Goal: Task Accomplishment & Management: Use online tool/utility

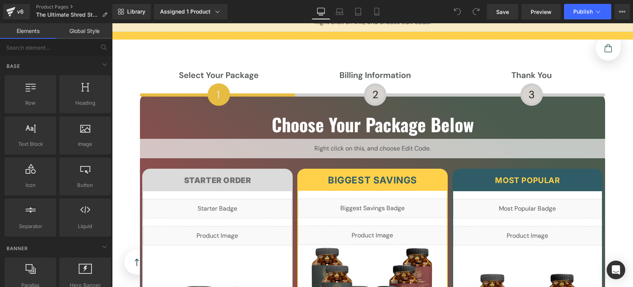
scroll to position [5252, 0]
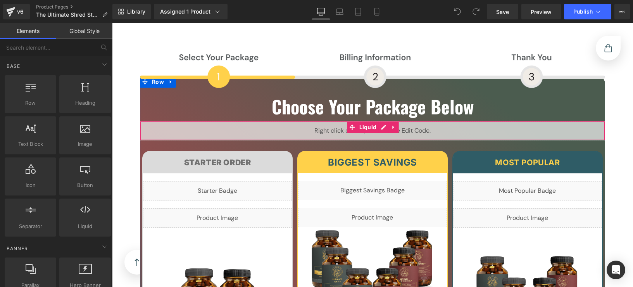
click at [378, 121] on div "Liquid" at bounding box center [372, 130] width 465 height 19
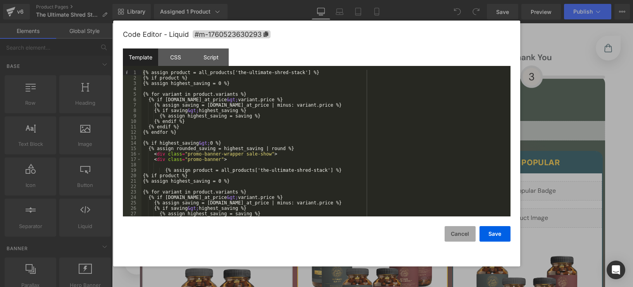
click at [462, 236] on button "Cancel" at bounding box center [460, 234] width 31 height 16
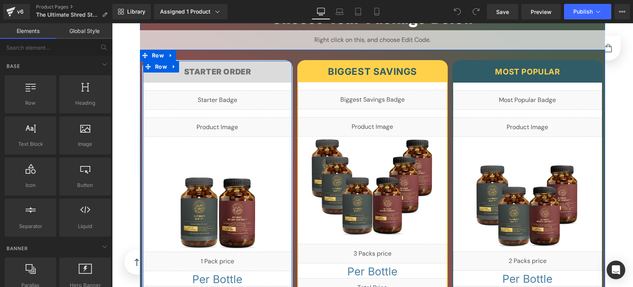
scroll to position [5317, 0]
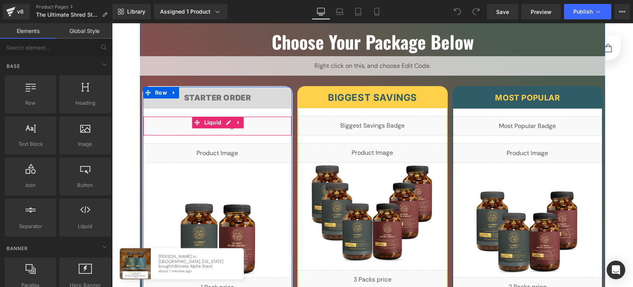
click at [226, 116] on div "Liquid" at bounding box center [217, 125] width 149 height 19
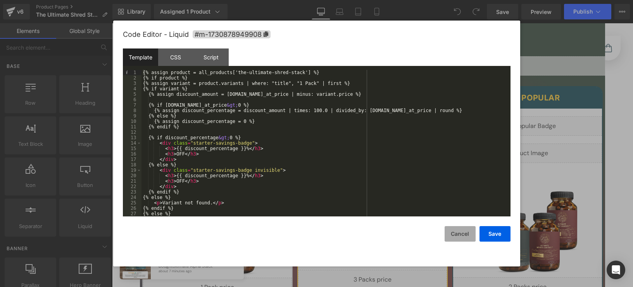
click at [460, 231] on button "Cancel" at bounding box center [460, 234] width 31 height 16
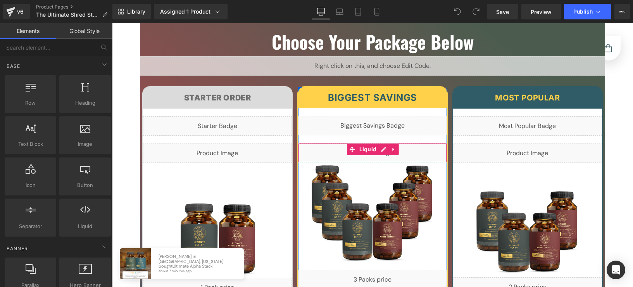
scroll to position [5171, 0]
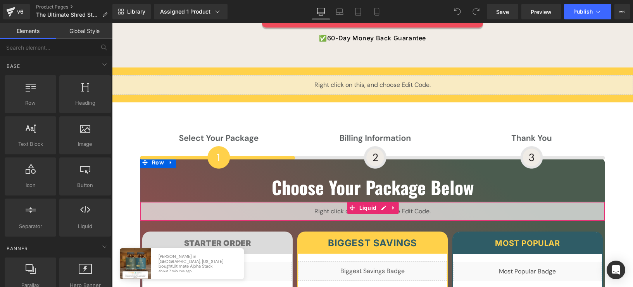
click at [385, 202] on div "Liquid" at bounding box center [372, 211] width 465 height 19
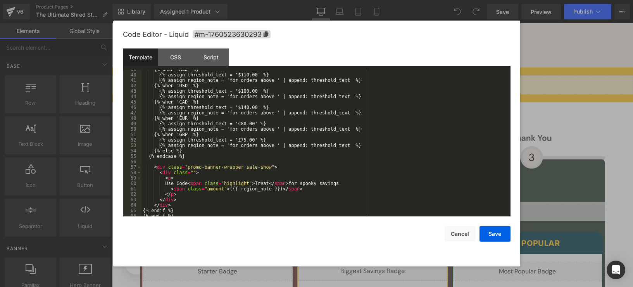
scroll to position [255, 0]
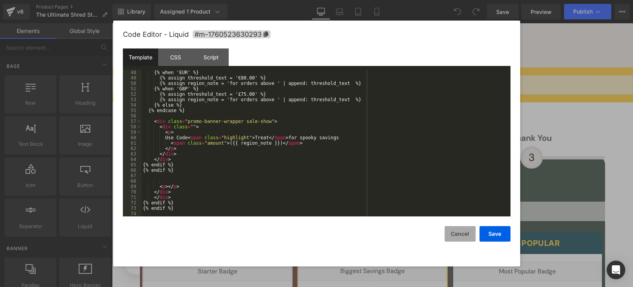
click at [457, 232] on button "Cancel" at bounding box center [460, 234] width 31 height 16
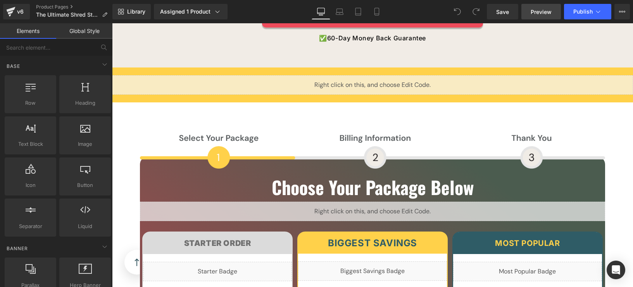
click at [535, 14] on span "Preview" at bounding box center [541, 12] width 21 height 8
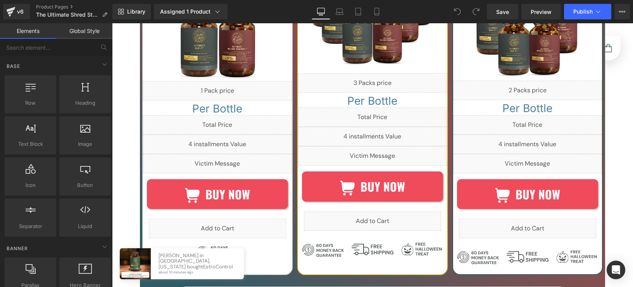
scroll to position [5514, 0]
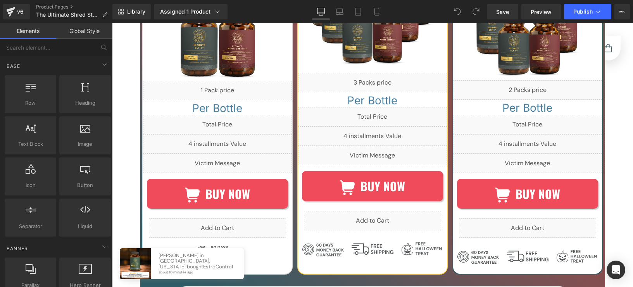
click at [372, 244] on link "Image" at bounding box center [368, 248] width 25 height 9
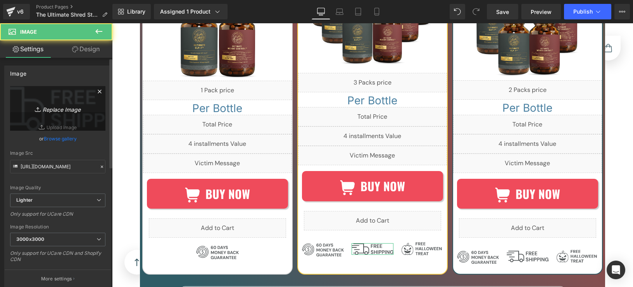
click at [70, 98] on link "Replace Image" at bounding box center [57, 108] width 95 height 45
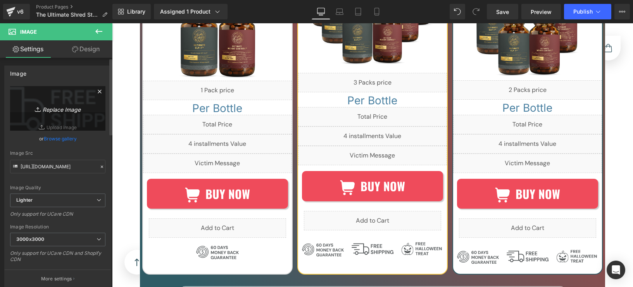
type input "C:\fakepath\svgviewer-output (12).svg"
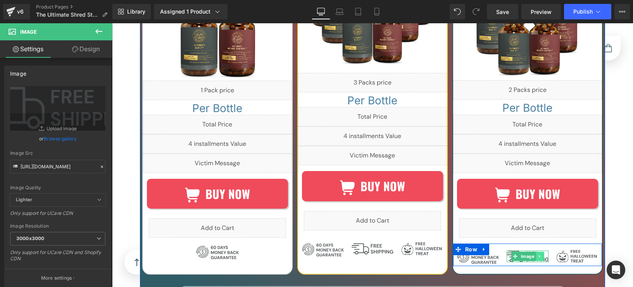
click at [536, 252] on link at bounding box center [540, 256] width 8 height 9
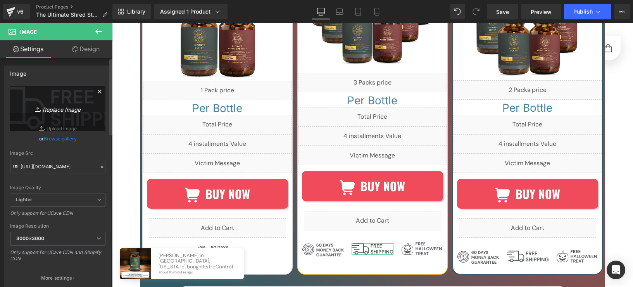
click at [66, 106] on icon "Replace Image" at bounding box center [58, 108] width 62 height 10
type input "C:\fakepath\svgviewer-output (12).svg"
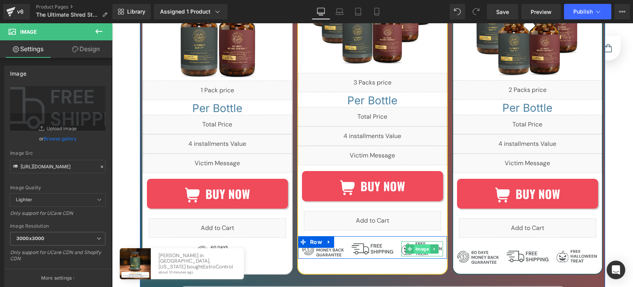
click at [414, 241] on div "Image" at bounding box center [422, 248] width 42 height 15
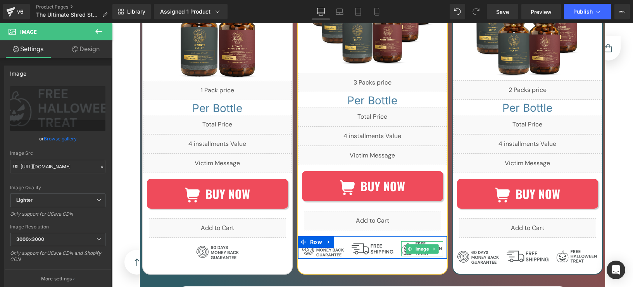
click at [410, 241] on div "Image" at bounding box center [422, 248] width 42 height 15
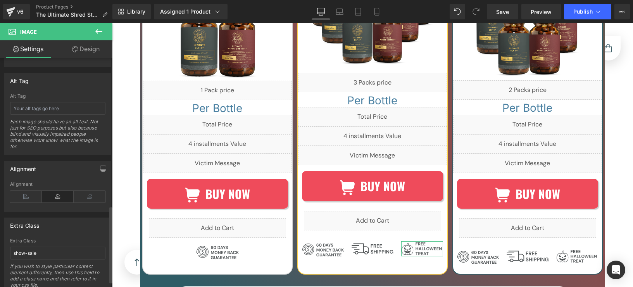
scroll to position [459, 0]
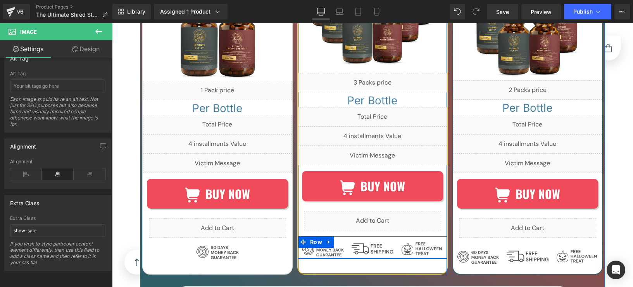
click at [342, 241] on div "Image" at bounding box center [323, 249] width 50 height 16
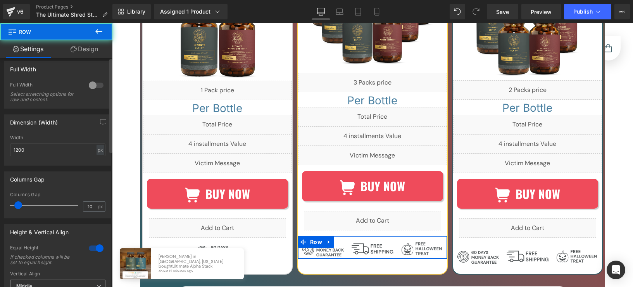
scroll to position [331, 0]
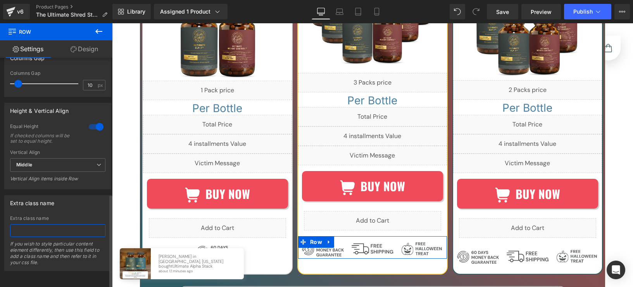
click at [43, 224] on input "text" at bounding box center [57, 230] width 95 height 13
paste input "contains-[DATE]"
type input "contains-[DATE]"
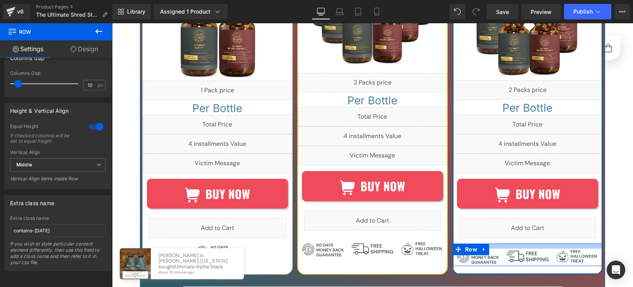
click at [500, 243] on div at bounding box center [527, 245] width 149 height 5
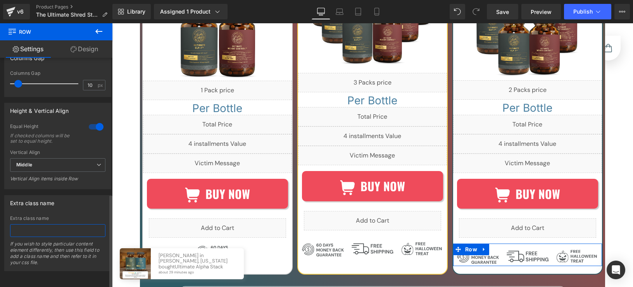
click at [39, 226] on input "text" at bounding box center [57, 230] width 95 height 13
paste input "contains-[DATE]"
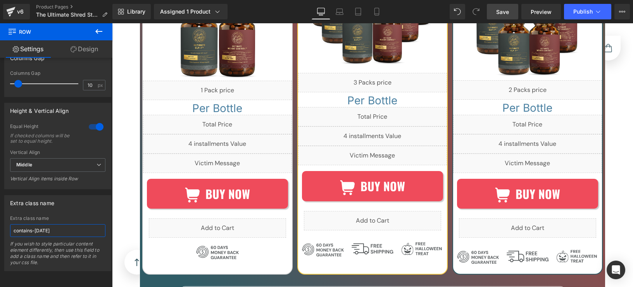
type input "contains-[DATE]"
drag, startPoint x: 509, startPoint y: 15, endPoint x: 448, endPoint y: 0, distance: 62.2
click at [509, 15] on span "Save" at bounding box center [502, 12] width 13 height 8
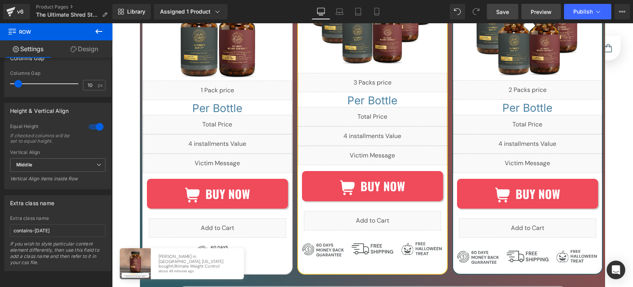
click at [537, 13] on span "Preview" at bounding box center [541, 12] width 21 height 8
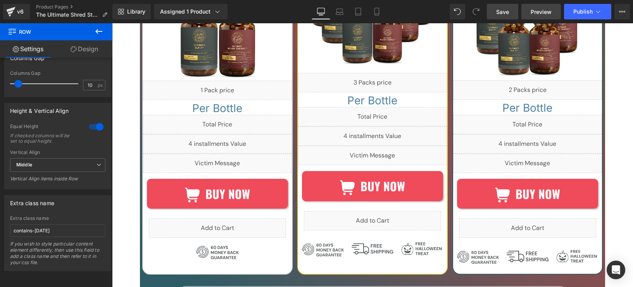
scroll to position [0, 0]
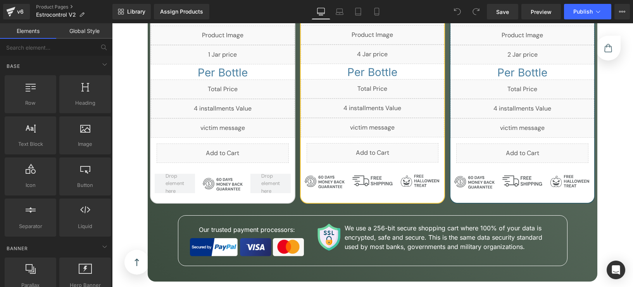
scroll to position [3532, 0]
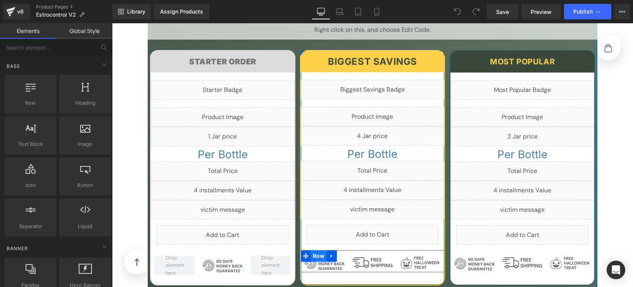
click at [316, 250] on span "Row" at bounding box center [319, 256] width 16 height 12
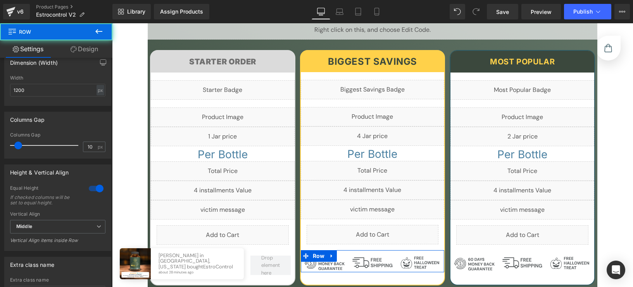
scroll to position [331, 0]
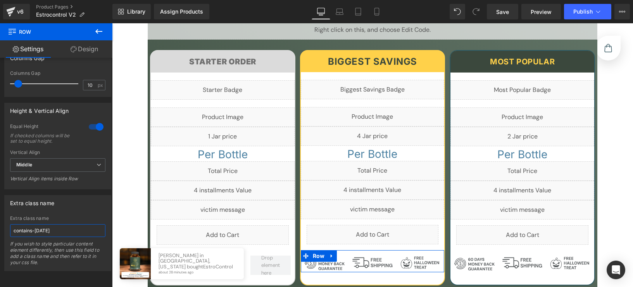
click at [60, 226] on input "contains-[DATE]" at bounding box center [57, 230] width 95 height 13
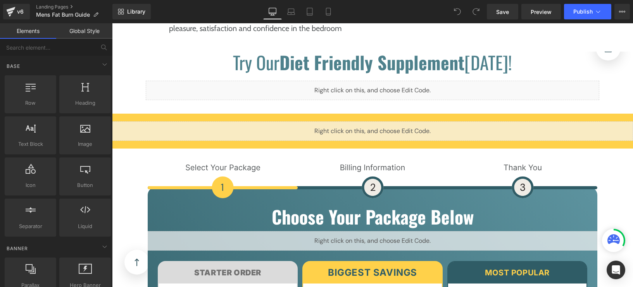
scroll to position [3671, 0]
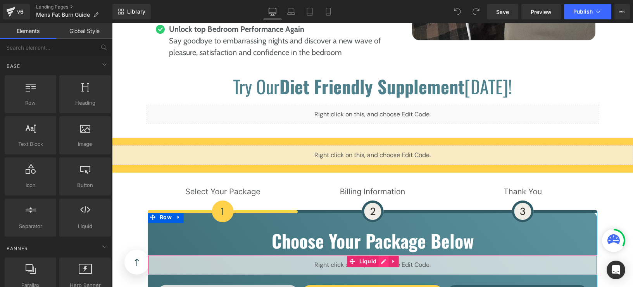
click at [384, 255] on div "Liquid" at bounding box center [373, 264] width 450 height 19
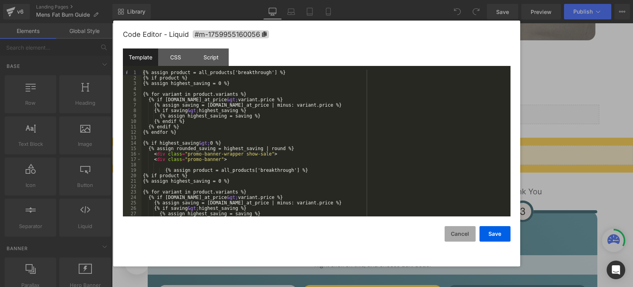
click at [456, 234] on button "Cancel" at bounding box center [460, 234] width 31 height 16
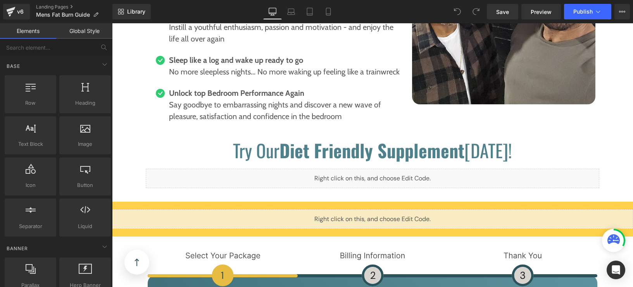
scroll to position [3678, 0]
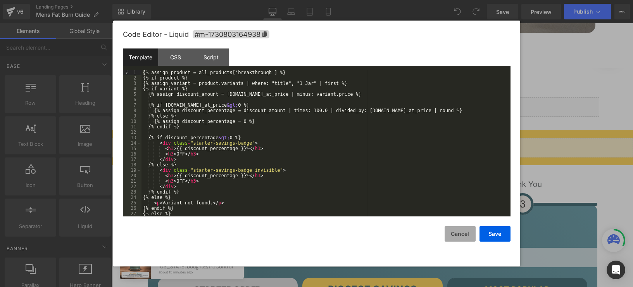
click at [469, 235] on button "Cancel" at bounding box center [460, 234] width 31 height 16
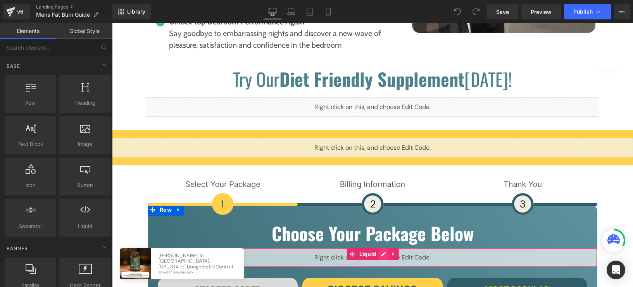
click at [383, 248] on div "Liquid" at bounding box center [373, 257] width 450 height 19
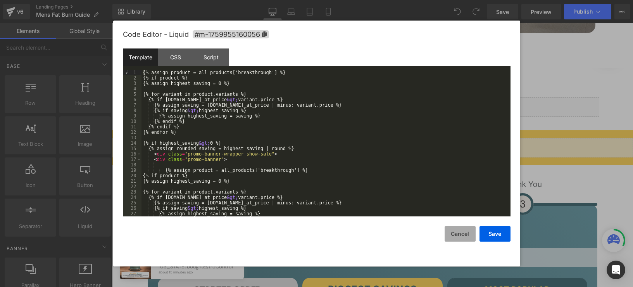
click at [459, 233] on button "Cancel" at bounding box center [460, 234] width 31 height 16
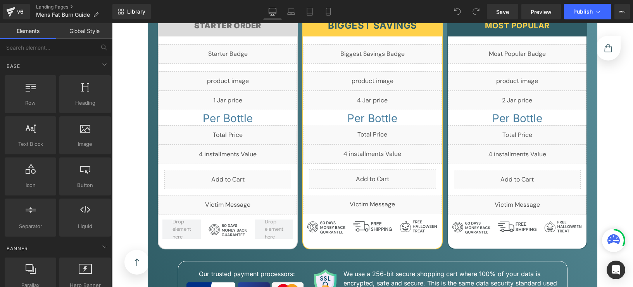
scroll to position [3941, 0]
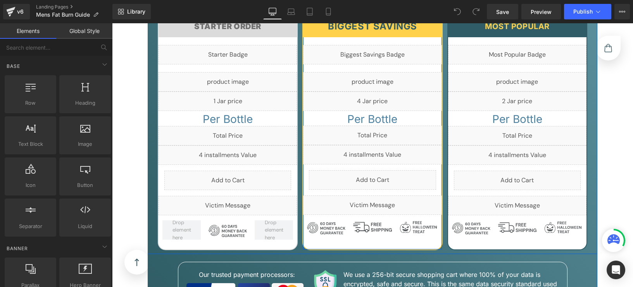
click at [368, 222] on div "Image" at bounding box center [372, 227] width 38 height 10
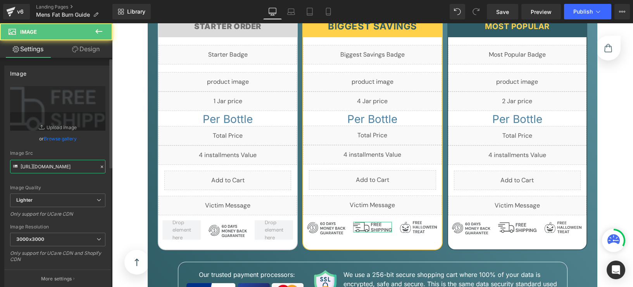
click at [72, 171] on input "[URL][DOMAIN_NAME]" at bounding box center [57, 167] width 95 height 14
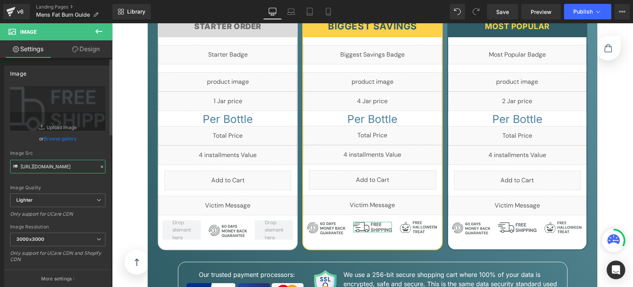
click at [65, 166] on input "[URL][DOMAIN_NAME]" at bounding box center [57, 167] width 95 height 14
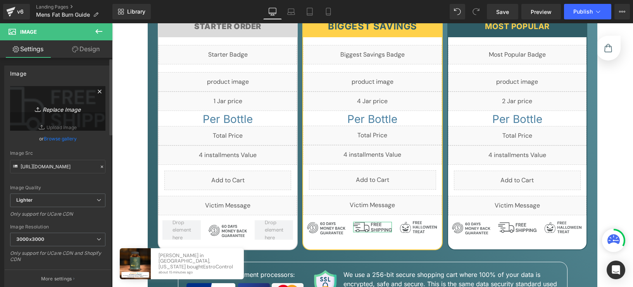
click at [68, 113] on icon "Replace Image" at bounding box center [58, 108] width 62 height 10
type input "C:\fakepath\svgviewer-output (12).svg"
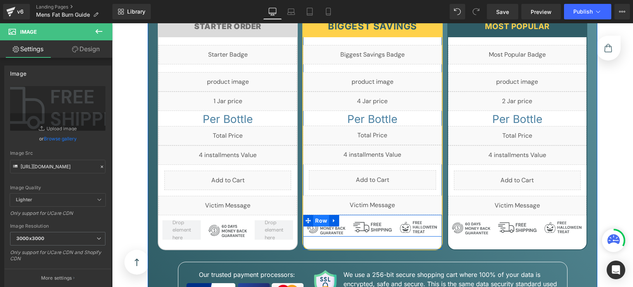
click at [317, 215] on span "Row" at bounding box center [321, 221] width 16 height 12
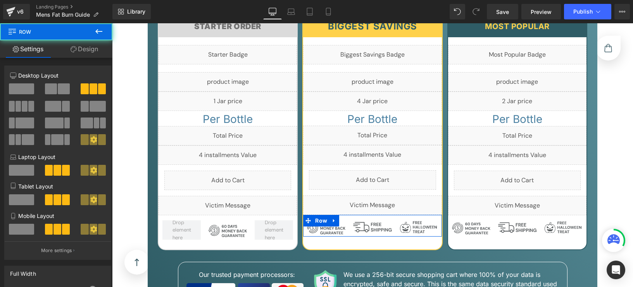
scroll to position [331, 0]
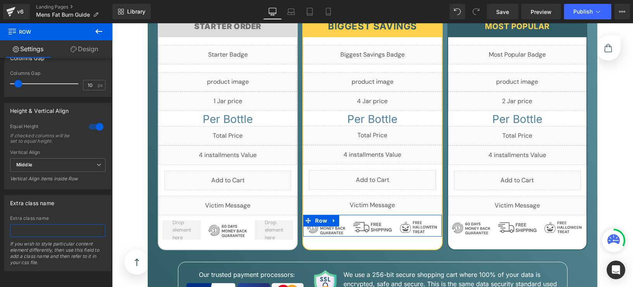
click at [59, 224] on input "text" at bounding box center [57, 230] width 95 height 13
type input "contains-[DATE]"
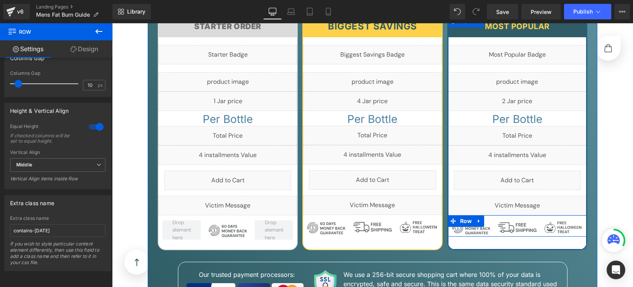
click at [488, 215] on div "Image Image Image Row" at bounding box center [517, 225] width 138 height 21
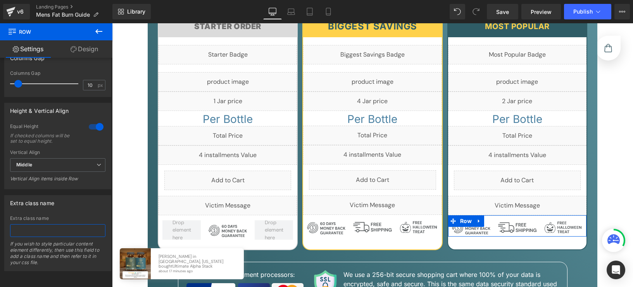
click at [55, 226] on input "text" at bounding box center [57, 230] width 95 height 13
paste input "contains-[DATE]"
type input "contains-[DATE]"
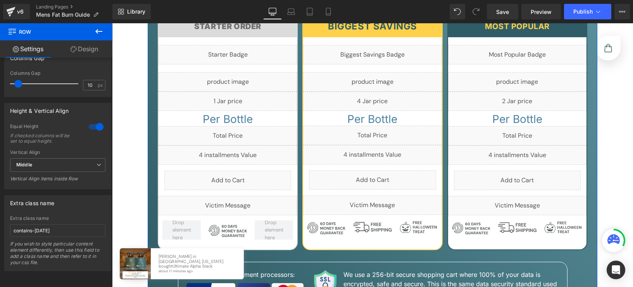
drag, startPoint x: 505, startPoint y: 152, endPoint x: 516, endPoint y: 143, distance: 14.0
click at [505, 152] on div "Most popular Heading Row Liquid Liquid Liquid Per Bottle Heading Liquid Liquid …" at bounding box center [517, 132] width 140 height 235
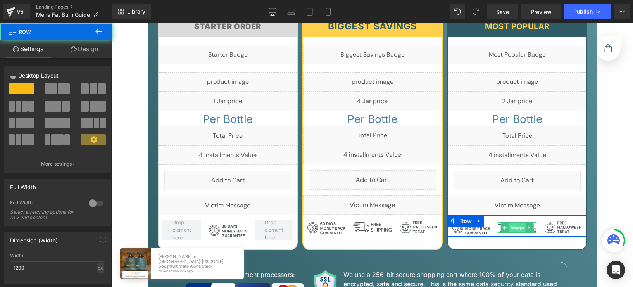
click at [518, 222] on div "Image" at bounding box center [517, 227] width 38 height 10
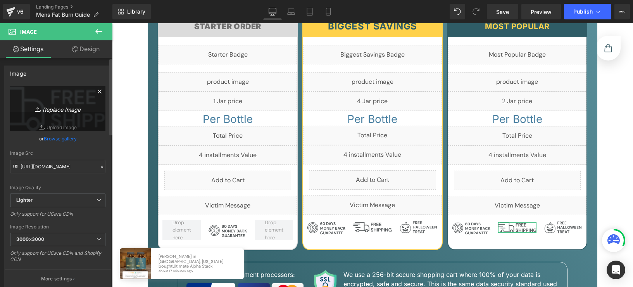
click at [64, 103] on icon "Replace Image" at bounding box center [58, 108] width 62 height 10
type input "C:\fakepath\svgviewer-output (12).svg"
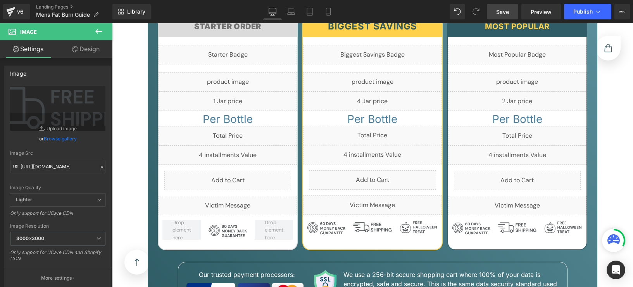
click at [502, 12] on span "Save" at bounding box center [502, 12] width 13 height 8
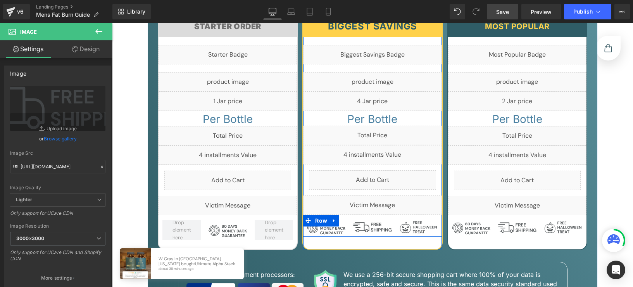
click at [394, 215] on div "Image Image Image Row" at bounding box center [372, 225] width 138 height 21
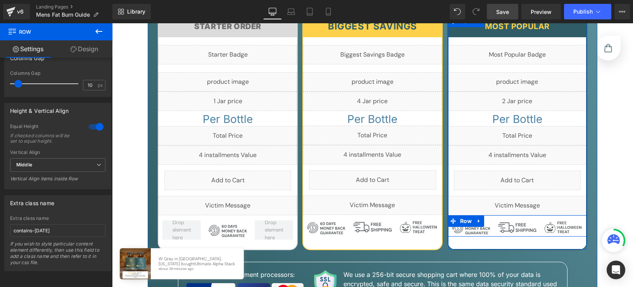
click at [493, 215] on div "Image Image Image Row" at bounding box center [517, 225] width 138 height 21
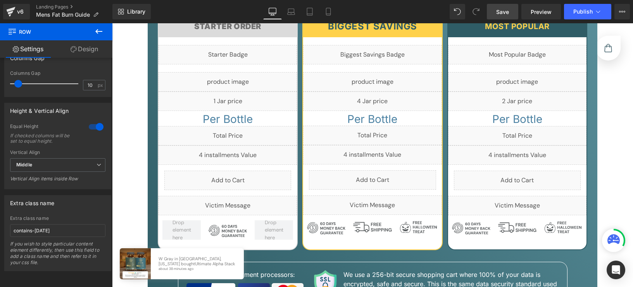
click at [503, 12] on span "Save" at bounding box center [502, 12] width 13 height 8
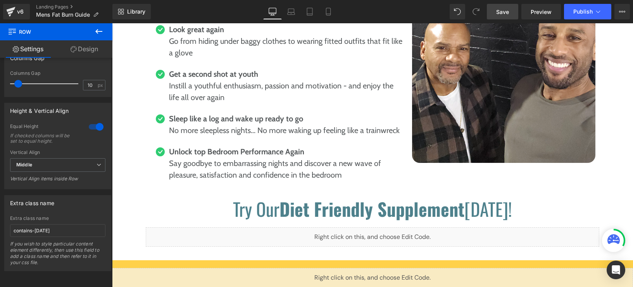
scroll to position [0, 0]
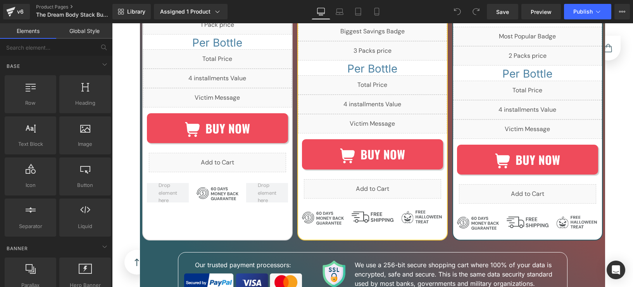
scroll to position [8496, 0]
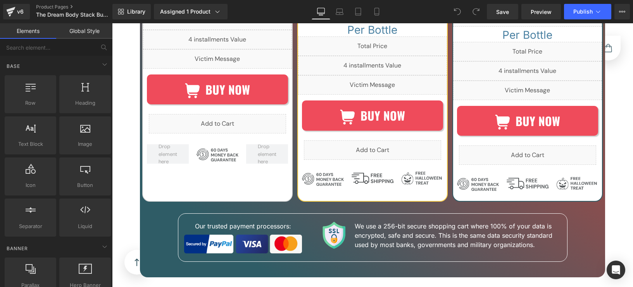
click at [374, 172] on div "Image" at bounding box center [373, 178] width 42 height 12
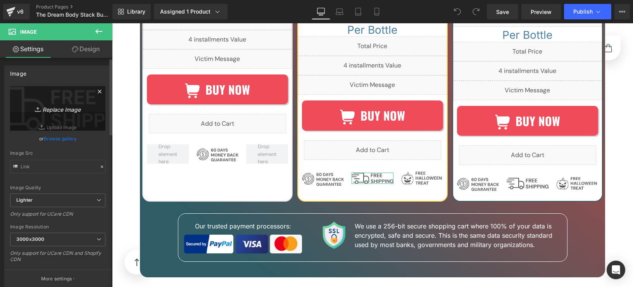
click at [66, 108] on icon "Replace Image" at bounding box center [58, 108] width 62 height 10
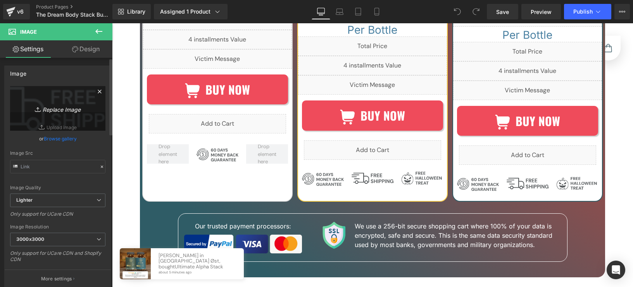
type input "C:\fakepath\svgviewer-output (12).svg"
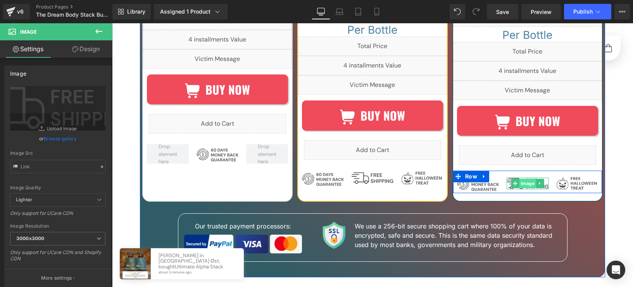
click at [525, 179] on link "Image" at bounding box center [523, 183] width 25 height 9
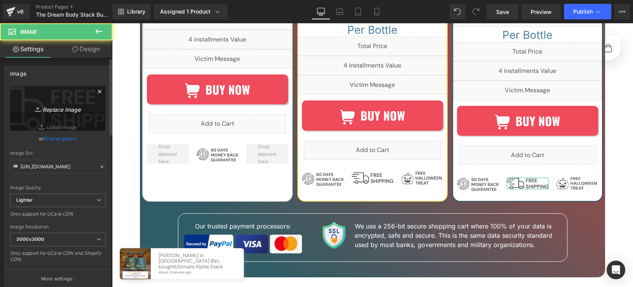
click at [69, 112] on icon "Replace Image" at bounding box center [58, 108] width 62 height 10
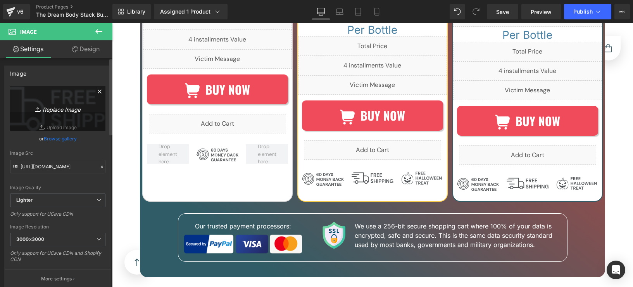
type input "C:\fakepath\svgviewer-output (12).svg"
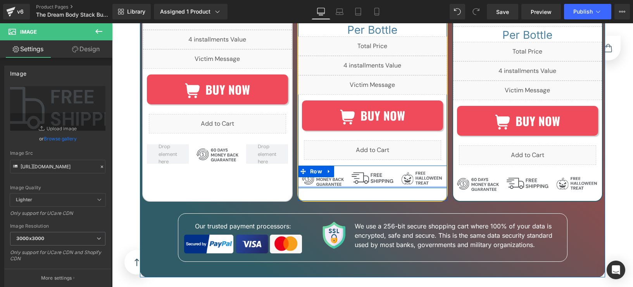
click at [390, 186] on div at bounding box center [372, 187] width 149 height 2
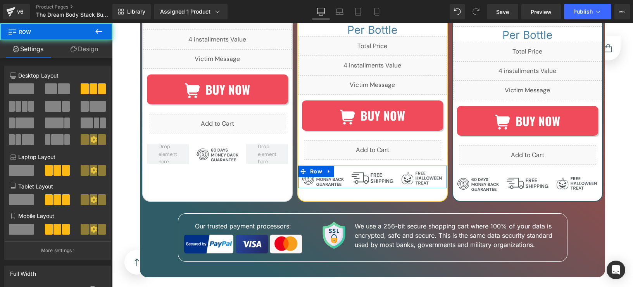
scroll to position [331, 0]
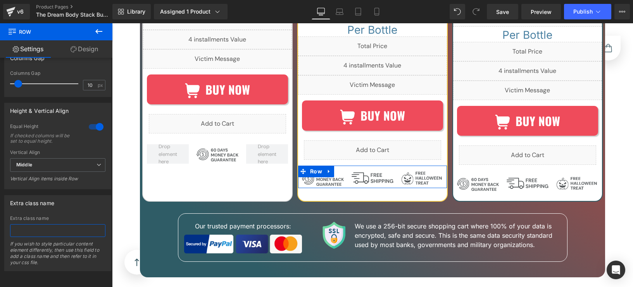
click at [57, 226] on input "text" at bounding box center [57, 230] width 95 height 13
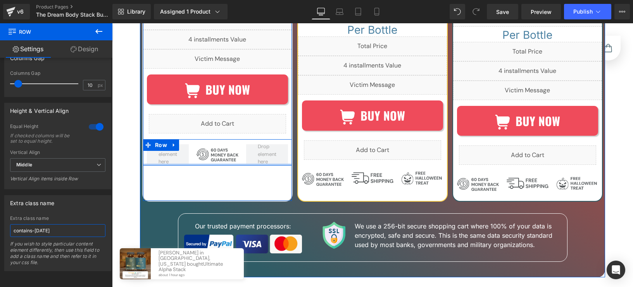
scroll to position [8496, 0]
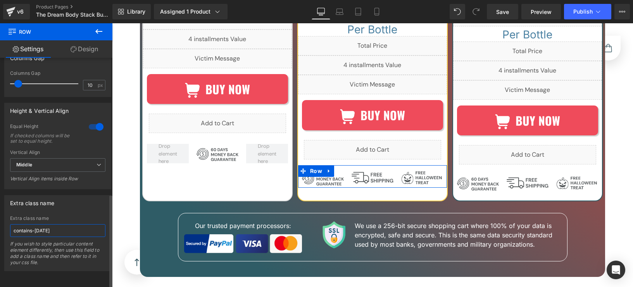
type input "contains-[DATE]"
click at [98, 203] on div "Extra class name" at bounding box center [58, 202] width 106 height 15
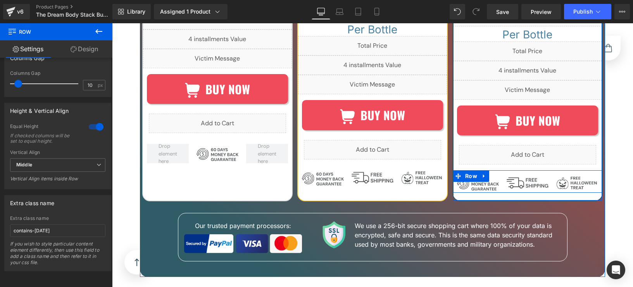
click at [494, 175] on div "Image" at bounding box center [478, 183] width 50 height 16
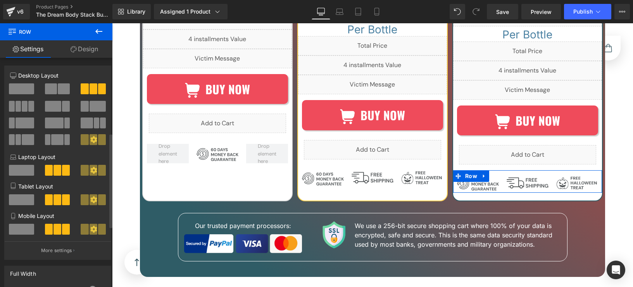
scroll to position [331, 0]
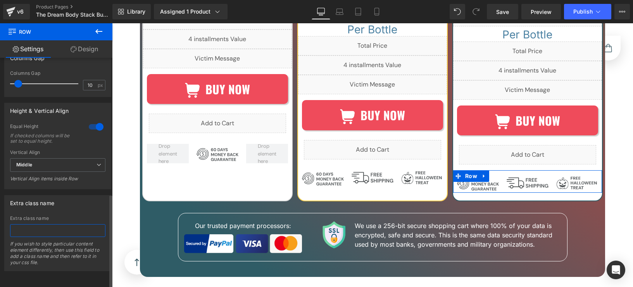
click at [68, 224] on input "text" at bounding box center [57, 230] width 95 height 13
paste input "contains-[DATE]"
type input "contains-[DATE]"
click at [81, 205] on div "Extra class name Extra class name contains-halloween If you wish to style parti…" at bounding box center [57, 233] width 107 height 76
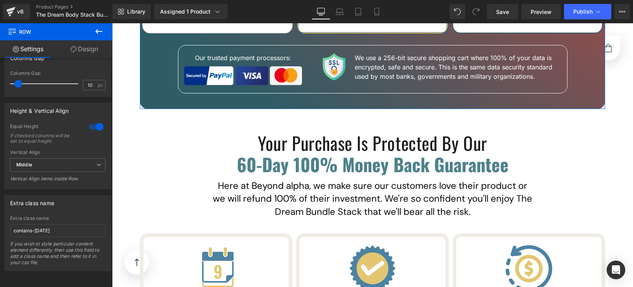
scroll to position [8690, 0]
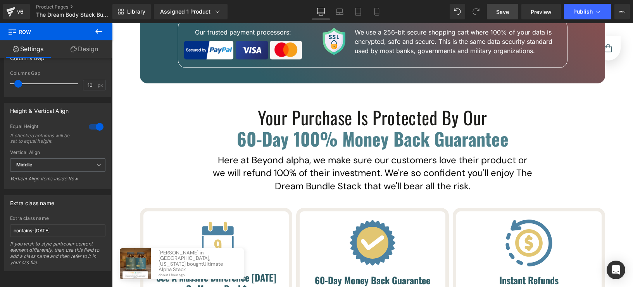
drag, startPoint x: 503, startPoint y: 15, endPoint x: 319, endPoint y: 236, distance: 287.1
click at [503, 15] on span "Save" at bounding box center [502, 12] width 13 height 8
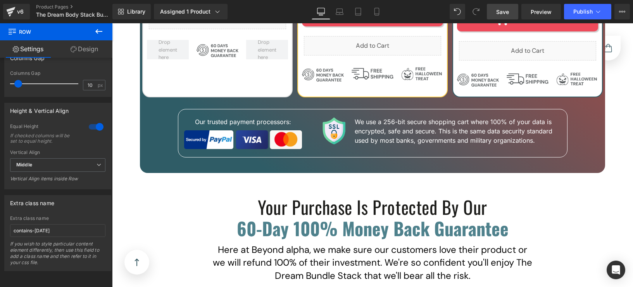
scroll to position [8521, 0]
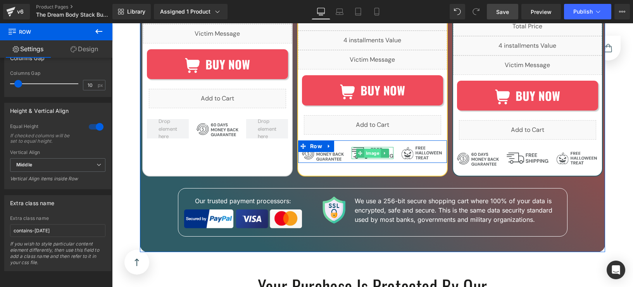
click at [374, 147] on div "Image" at bounding box center [373, 153] width 42 height 12
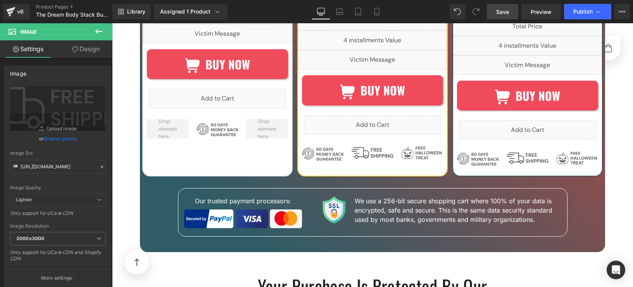
click at [502, 17] on link "Save" at bounding box center [502, 12] width 31 height 16
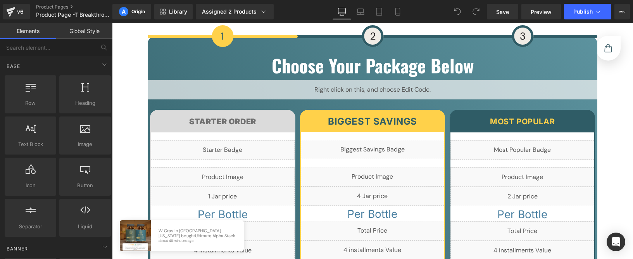
scroll to position [7071, 0]
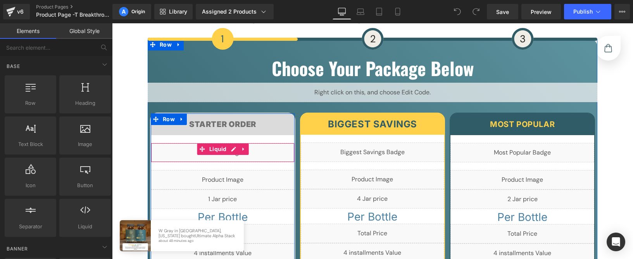
click at [229, 143] on div "Liquid" at bounding box center [223, 152] width 144 height 19
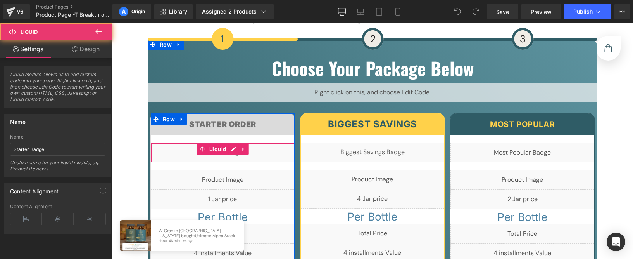
click at [228, 143] on div "Liquid" at bounding box center [223, 152] width 144 height 19
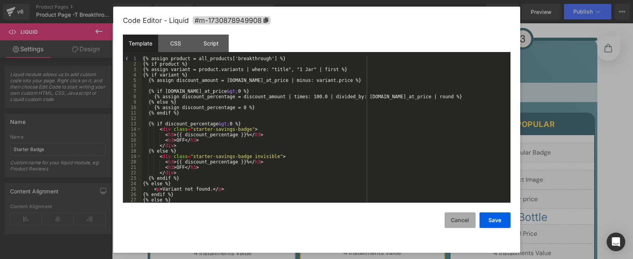
click at [462, 219] on button "Cancel" at bounding box center [460, 220] width 31 height 16
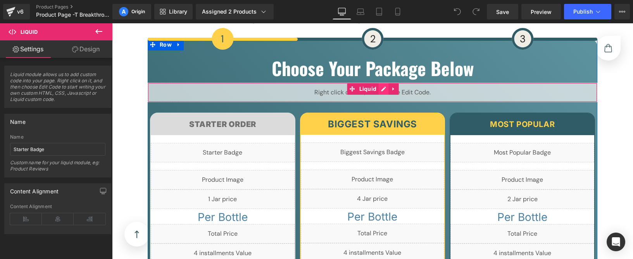
click at [381, 83] on div "Liquid" at bounding box center [373, 92] width 450 height 19
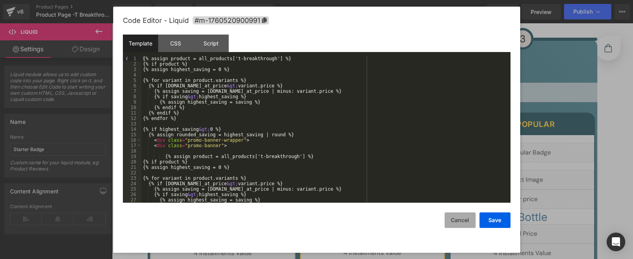
click at [456, 223] on button "Cancel" at bounding box center [460, 220] width 31 height 16
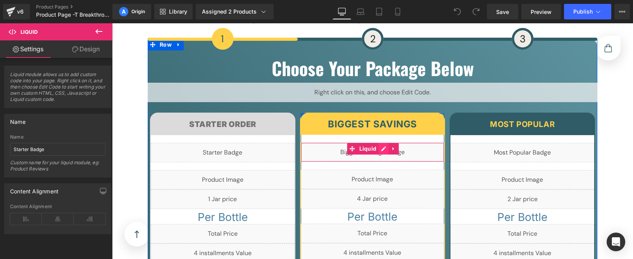
click at [378, 142] on div "Liquid" at bounding box center [373, 151] width 144 height 19
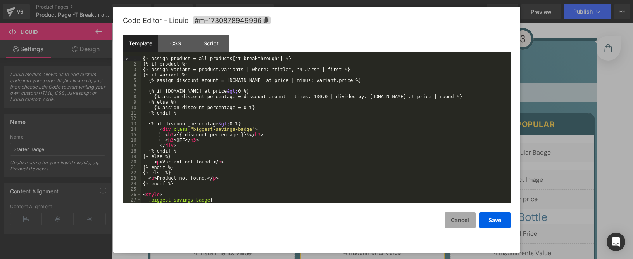
click at [459, 221] on button "Cancel" at bounding box center [460, 220] width 31 height 16
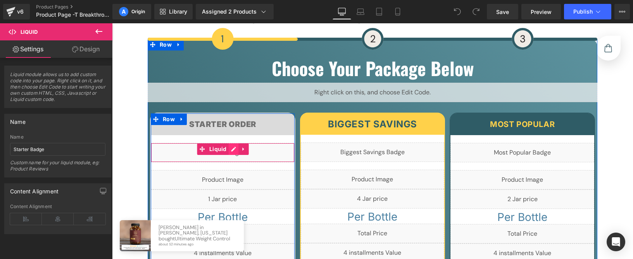
click at [229, 143] on div "Liquid" at bounding box center [223, 152] width 144 height 19
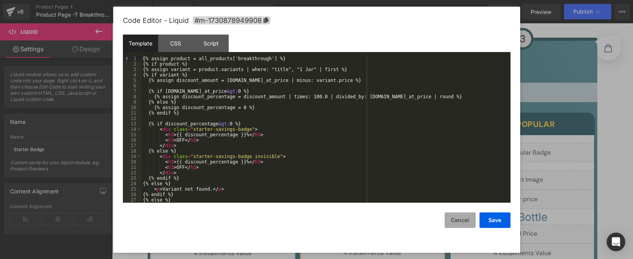
click at [466, 219] on button "Cancel" at bounding box center [460, 220] width 31 height 16
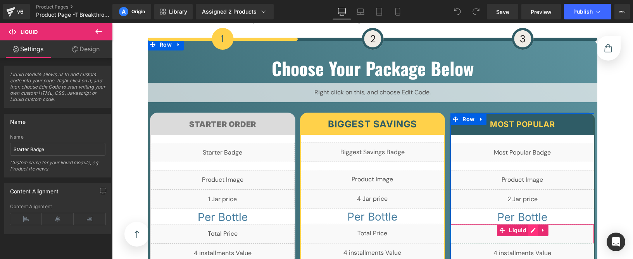
click at [528, 224] on div "Liquid" at bounding box center [522, 233] width 144 height 19
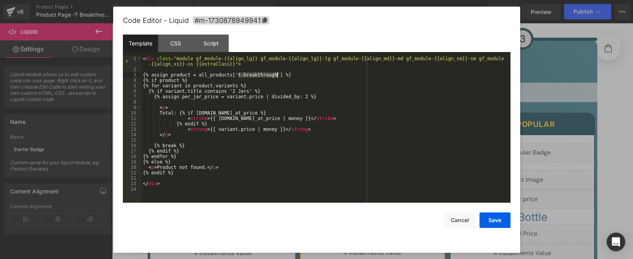
drag, startPoint x: 238, startPoint y: 76, endPoint x: 277, endPoint y: 75, distance: 38.4
click at [277, 75] on div "< div class = "module gf_module-{{align_lg}} gf_module-{{align_lg}}-lg gf_modul…" at bounding box center [325, 137] width 369 height 163
click at [467, 217] on button "Cancel" at bounding box center [460, 220] width 31 height 16
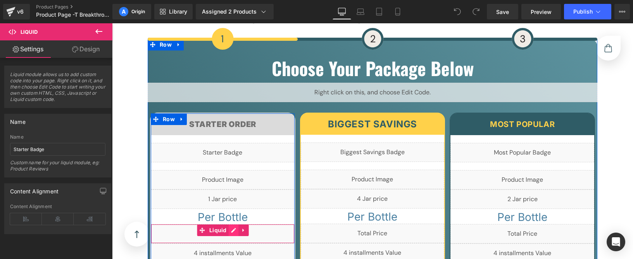
click at [231, 224] on div "Liquid" at bounding box center [223, 233] width 144 height 19
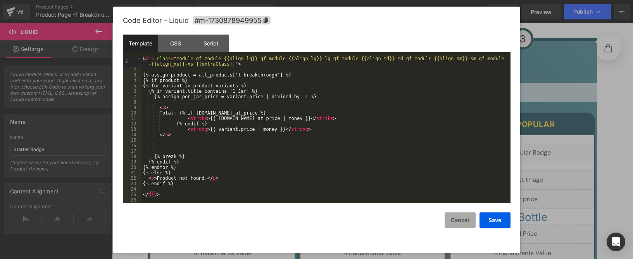
click at [461, 226] on button "Cancel" at bounding box center [460, 220] width 31 height 16
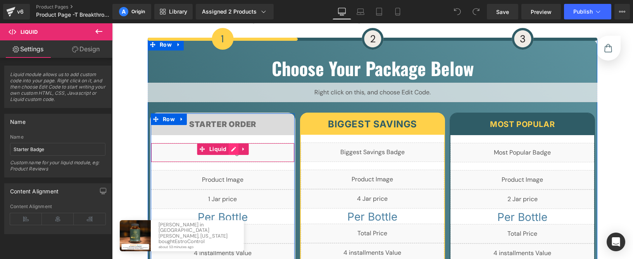
click at [230, 143] on div "Liquid" at bounding box center [223, 152] width 144 height 19
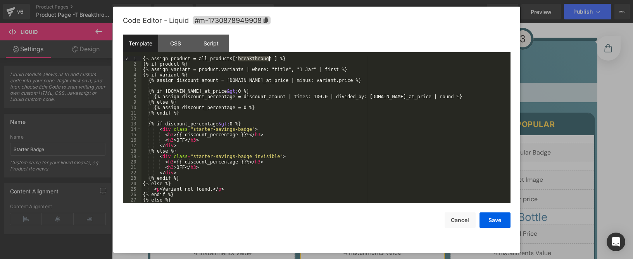
drag, startPoint x: 238, startPoint y: 58, endPoint x: 271, endPoint y: 57, distance: 33.0
click at [271, 57] on div "{% assign product = all_products['breakthrough'] %} {% if product %} {% assign …" at bounding box center [324, 134] width 366 height 157
click at [493, 219] on button "Save" at bounding box center [494, 220] width 31 height 16
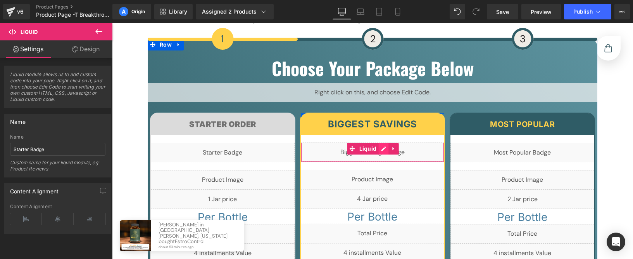
click at [382, 142] on div "Liquid" at bounding box center [373, 151] width 144 height 19
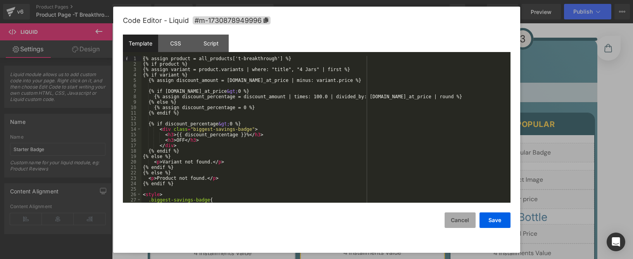
click at [460, 222] on button "Cancel" at bounding box center [460, 220] width 31 height 16
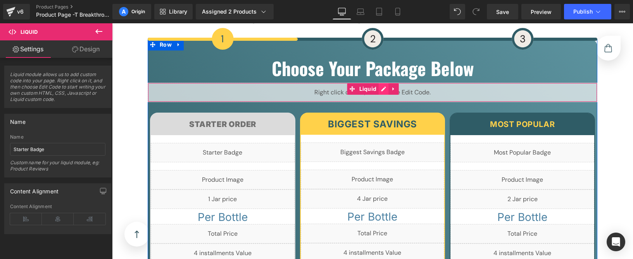
click at [380, 83] on div "Liquid" at bounding box center [373, 92] width 450 height 19
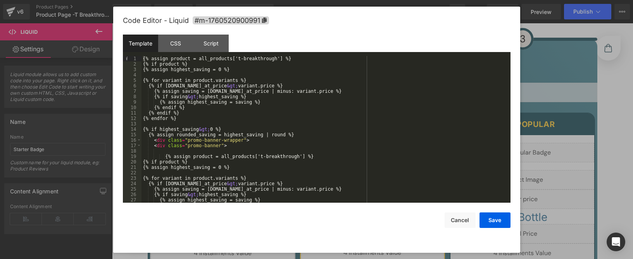
scroll to position [255, 0]
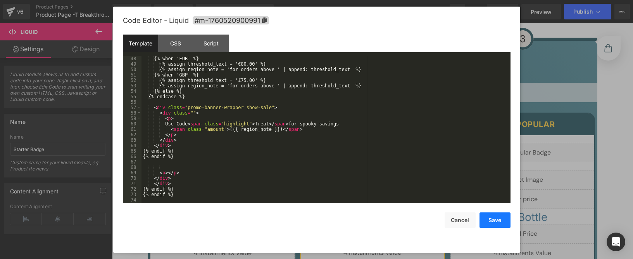
click at [492, 219] on button "Save" at bounding box center [494, 220] width 31 height 16
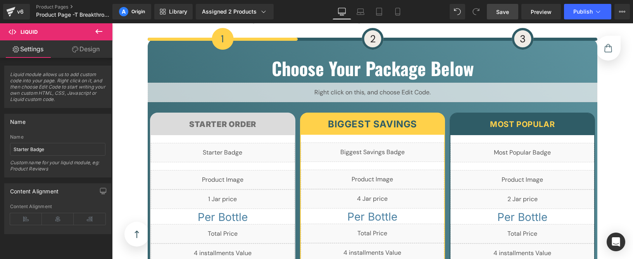
click at [497, 11] on span "Save" at bounding box center [502, 12] width 13 height 8
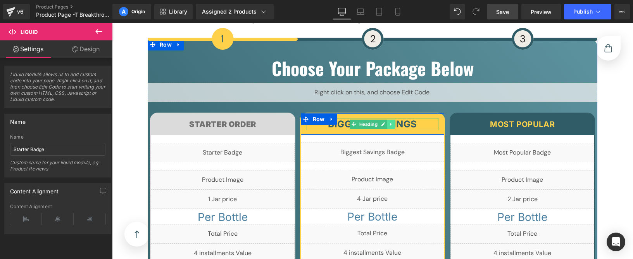
scroll to position [7325, 0]
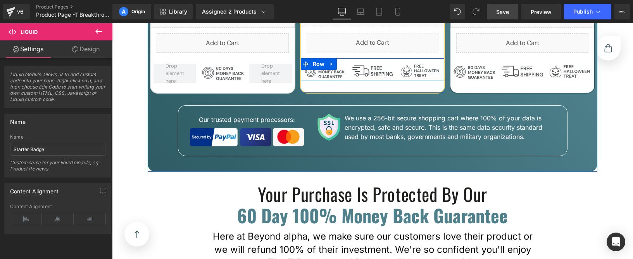
click at [366, 65] on div "Image" at bounding box center [372, 70] width 40 height 11
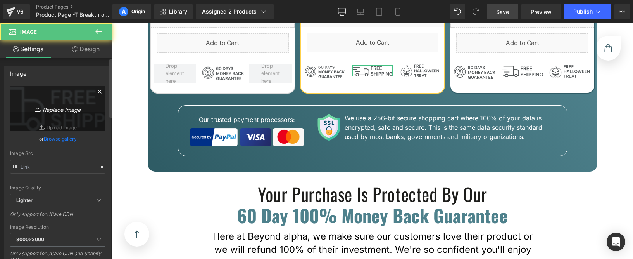
click at [66, 106] on icon "Replace Image" at bounding box center [58, 108] width 62 height 10
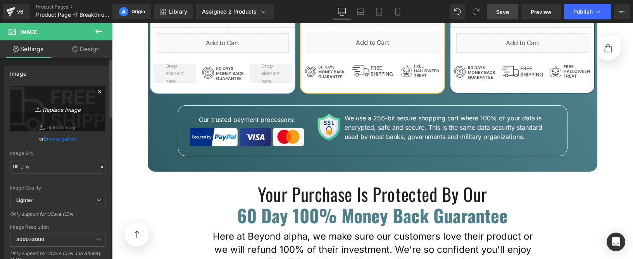
type input "C:\fakepath\svgviewer-output (12).svg"
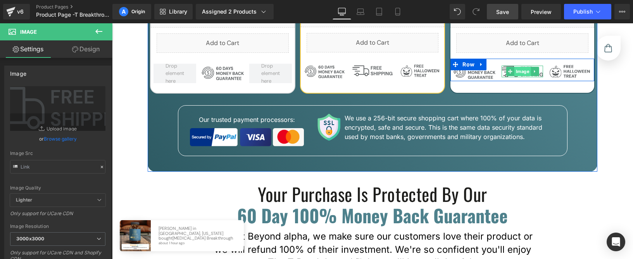
click at [520, 66] on div "Image" at bounding box center [523, 71] width 42 height 11
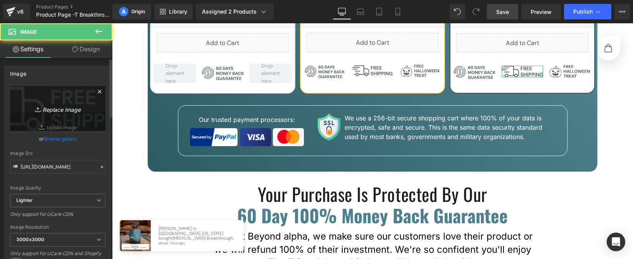
click at [54, 109] on icon "Replace Image" at bounding box center [58, 108] width 62 height 10
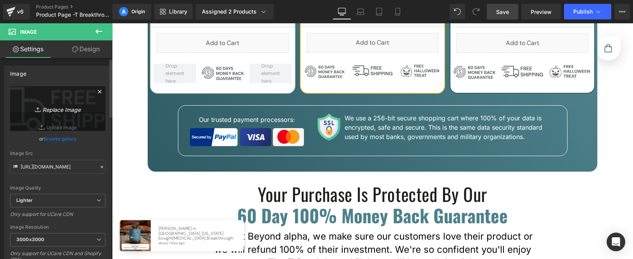
type input "C:\fakepath\svgviewer-output (12).svg"
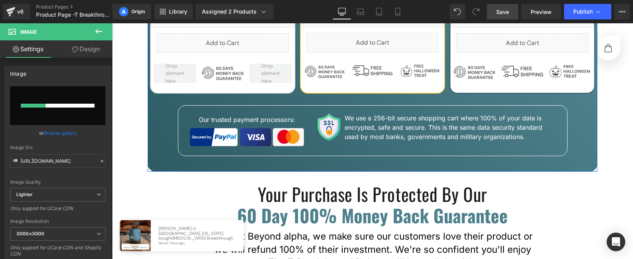
scroll to position [7245, 0]
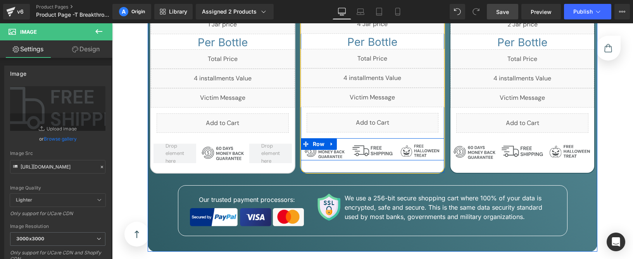
click at [391, 138] on div "Image Image Image Row" at bounding box center [373, 149] width 144 height 22
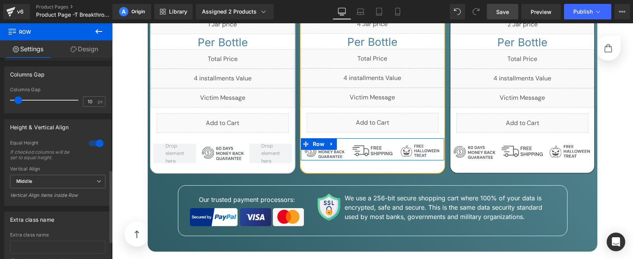
scroll to position [360, 0]
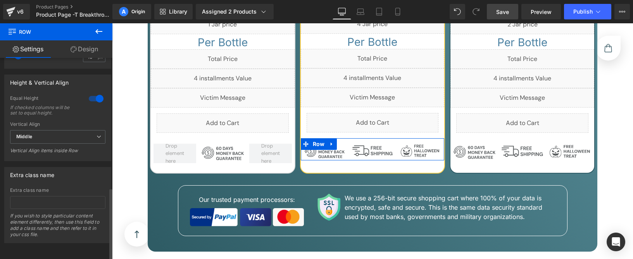
click at [59, 202] on div "Extra class name If you wish to style particular content element differently, t…" at bounding box center [57, 214] width 95 height 55
click at [60, 201] on input "text" at bounding box center [57, 202] width 95 height 13
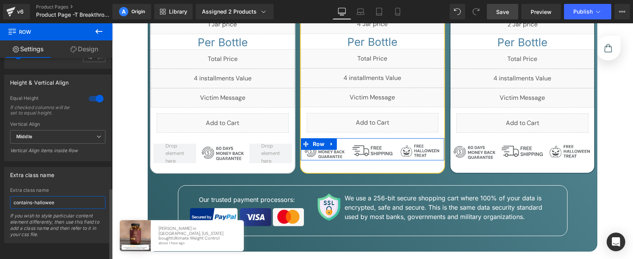
type input "contains-[DATE]"
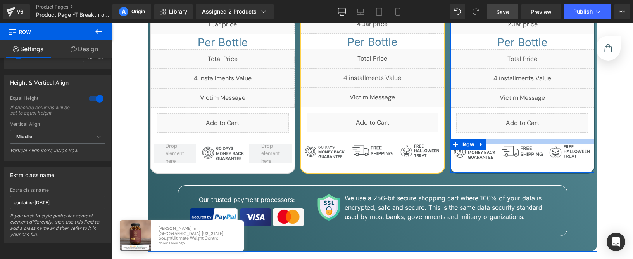
click at [493, 138] on div at bounding box center [522, 140] width 144 height 5
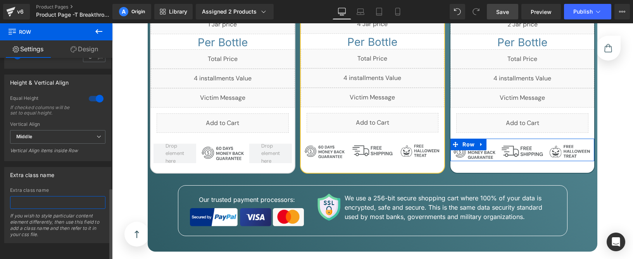
click at [59, 196] on input "text" at bounding box center [57, 202] width 95 height 13
type input "contains-[DATE]"
click at [65, 187] on div "Extra class name" at bounding box center [57, 189] width 95 height 5
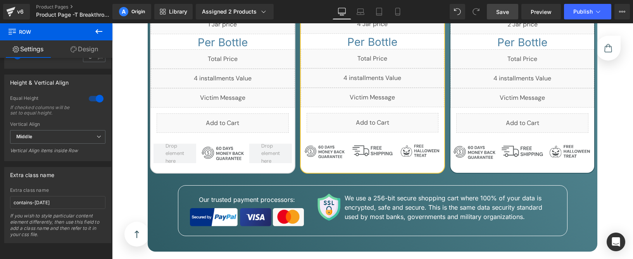
click at [499, 14] on span "Save" at bounding box center [502, 12] width 13 height 8
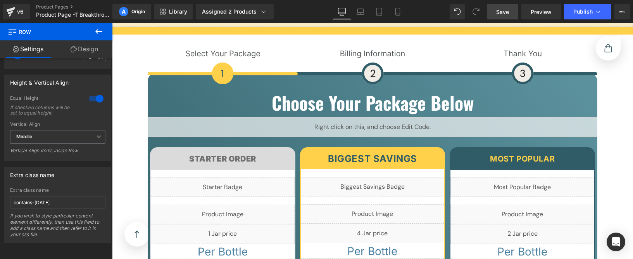
scroll to position [6975, 0]
